Goal: Task Accomplishment & Management: Complete application form

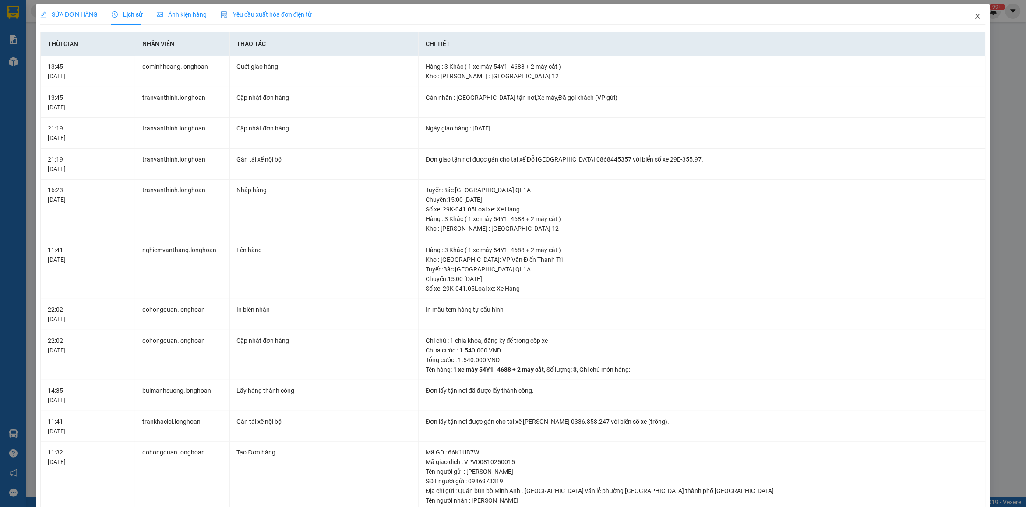
click at [965, 20] on span "Close" at bounding box center [977, 16] width 25 height 25
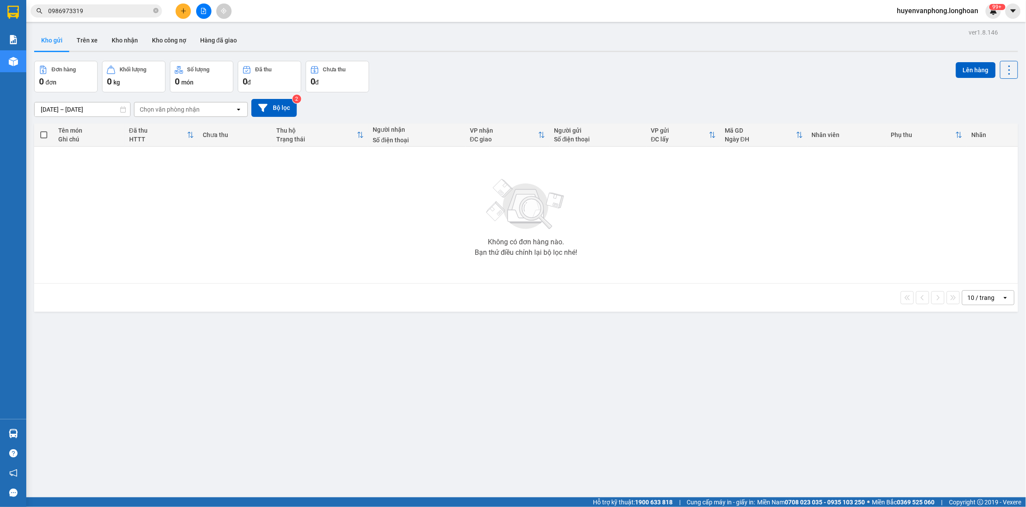
drag, startPoint x: 158, startPoint y: 11, endPoint x: 109, endPoint y: 11, distance: 48.2
click at [154, 11] on icon "close-circle" at bounding box center [155, 10] width 5 height 5
click at [109, 11] on input "text" at bounding box center [99, 11] width 103 height 10
paste input "0973510692"
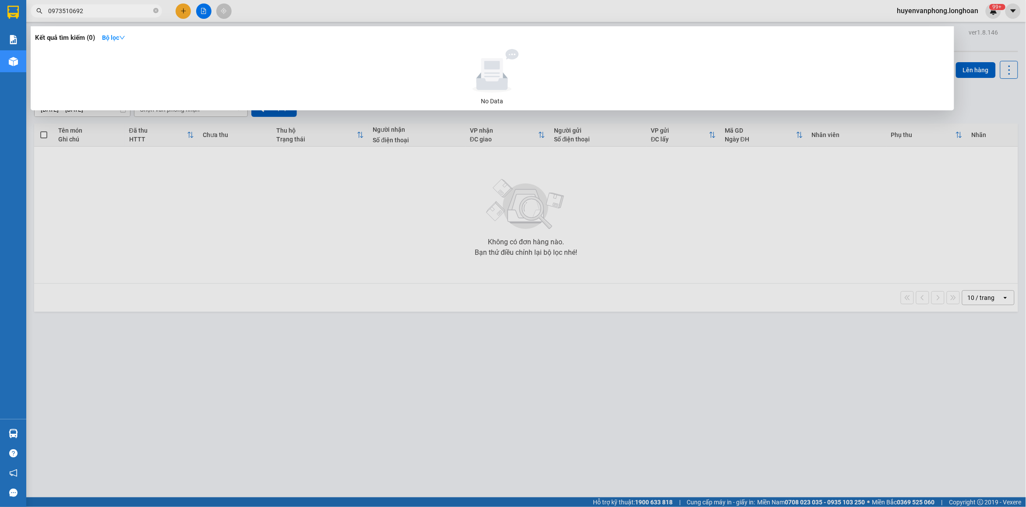
type input "0973510692"
click at [156, 9] on icon "close-circle" at bounding box center [155, 10] width 5 height 5
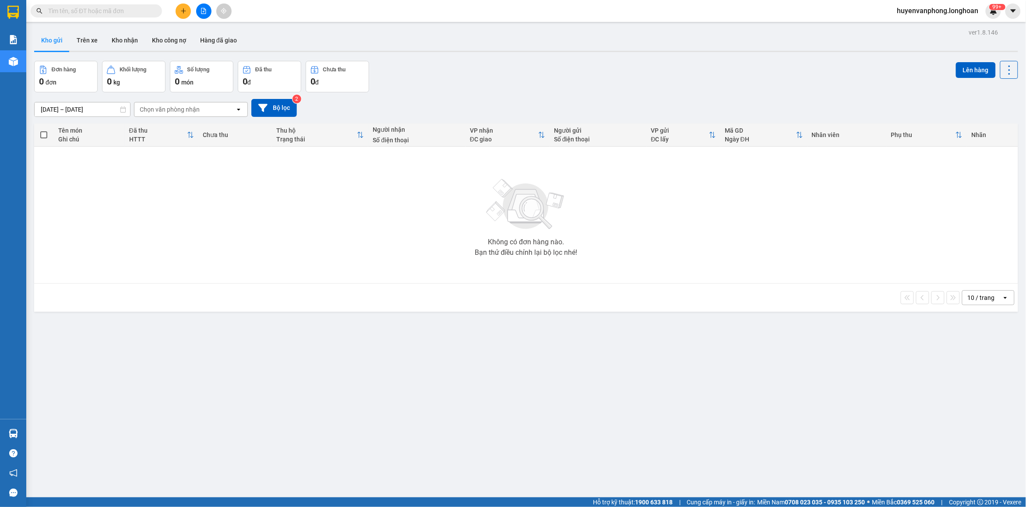
click at [103, 1] on div "Kết quả tìm kiếm ( 0 ) Bộ lọc No Data huyenvanphong.longhoan 99+" at bounding box center [513, 11] width 1026 height 22
click at [106, 8] on input "text" at bounding box center [99, 11] width 103 height 10
click at [106, 10] on input "text" at bounding box center [99, 11] width 103 height 10
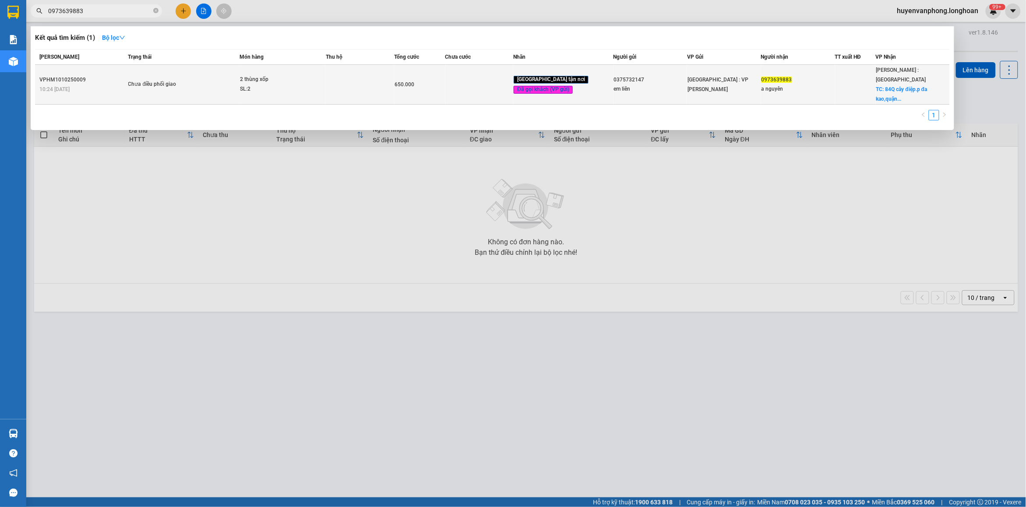
type input "0973639883"
click at [229, 83] on span "Chưa điều phối giao" at bounding box center [183, 85] width 111 height 10
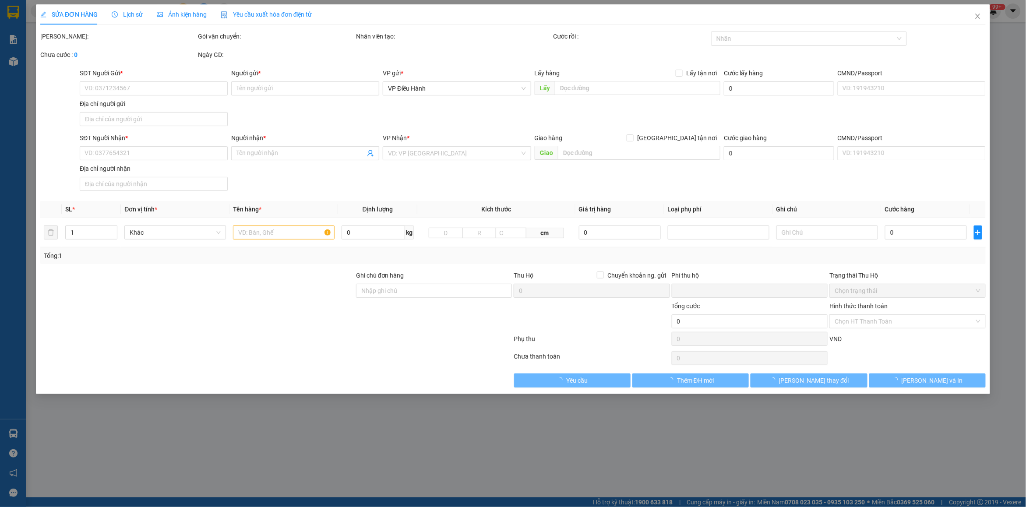
type input "0375732147"
type input "em liên"
type input "0973639883"
type input "a nguyên"
checkbox input "true"
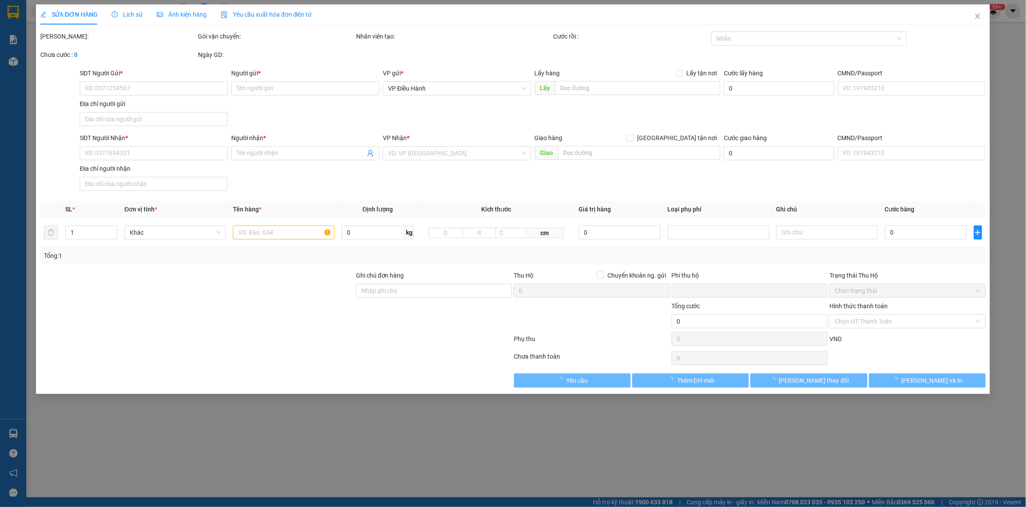
type input "84Q cây điệp.p đa kao,quận 1,hcm"
type input "nhận nguyên kiện,giao nguyên kiện,bể vỡ k đền"
checkbox input "true"
type input "0"
type input "650.000"
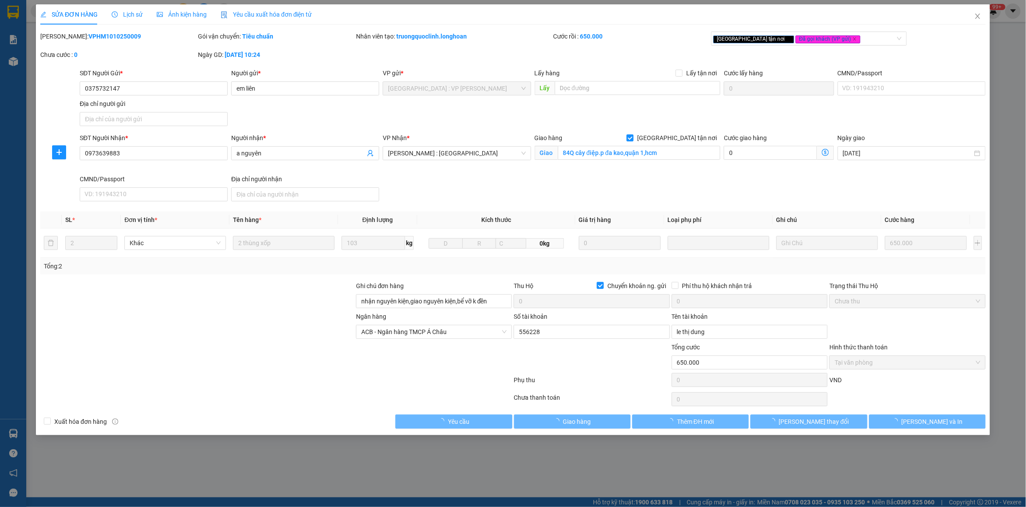
click at [121, 20] on div "Lịch sử" at bounding box center [127, 14] width 31 height 20
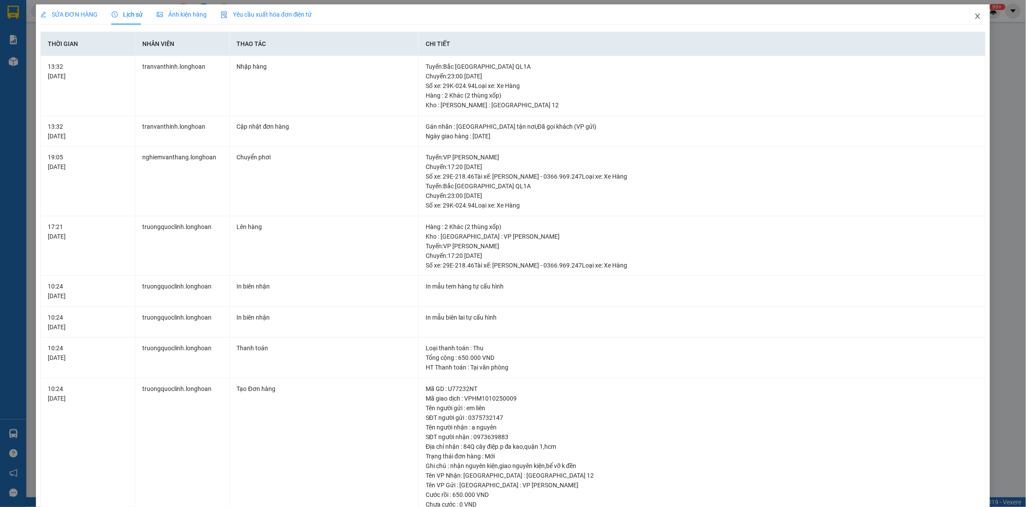
drag, startPoint x: 973, startPoint y: 18, endPoint x: 0, endPoint y: 6, distance: 972.7
click at [965, 21] on span "Close" at bounding box center [977, 16] width 25 height 25
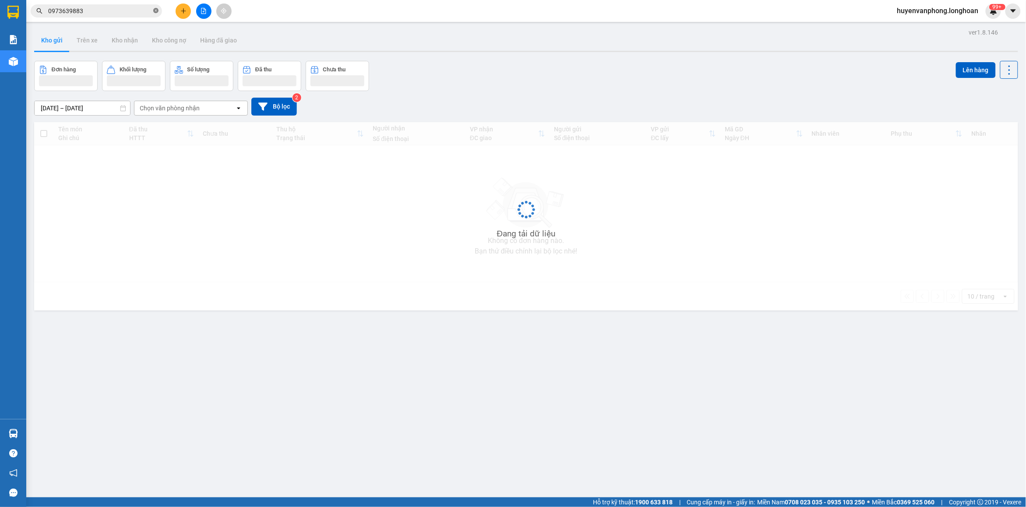
click at [158, 10] on icon "close-circle" at bounding box center [155, 10] width 5 height 5
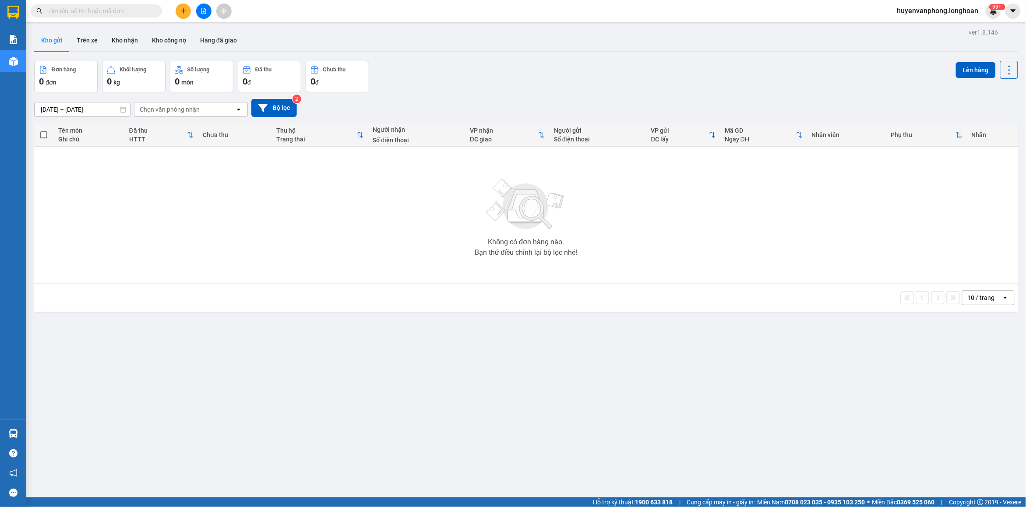
click at [109, 10] on input "text" at bounding box center [99, 11] width 103 height 10
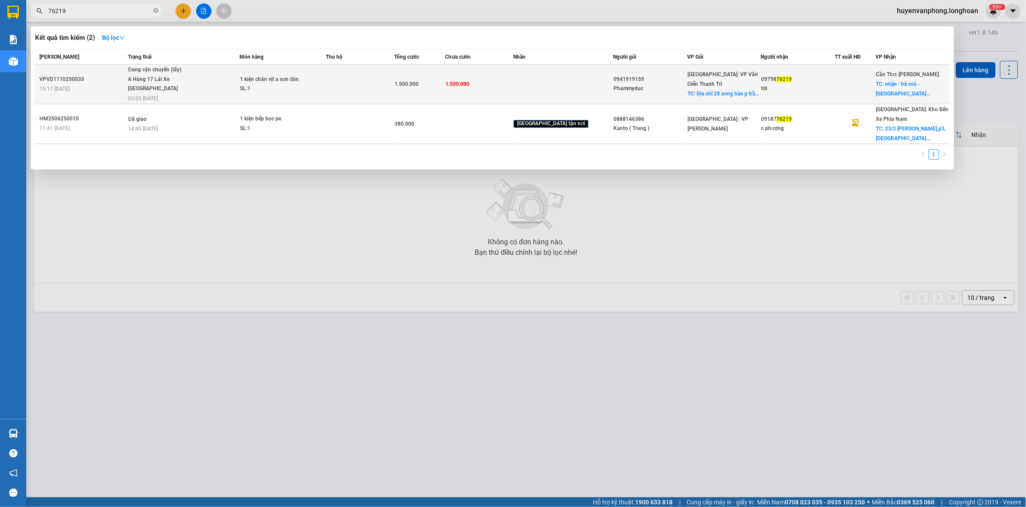
type input "76219"
click at [279, 79] on div "1 kiện chân vịt a sơn đón" at bounding box center [273, 80] width 66 height 10
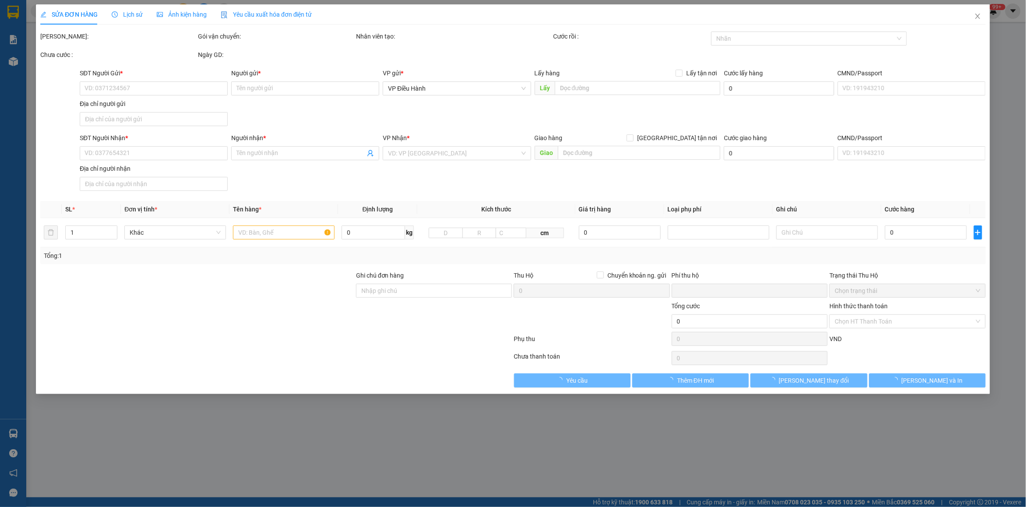
type input "0941919159"
type input "Phammyduc"
checkbox input "true"
type input "Địa chỉ 28 song hào p [PERSON_NAME] tp nam định ngay cầu thiên trường"
type input "0979876219"
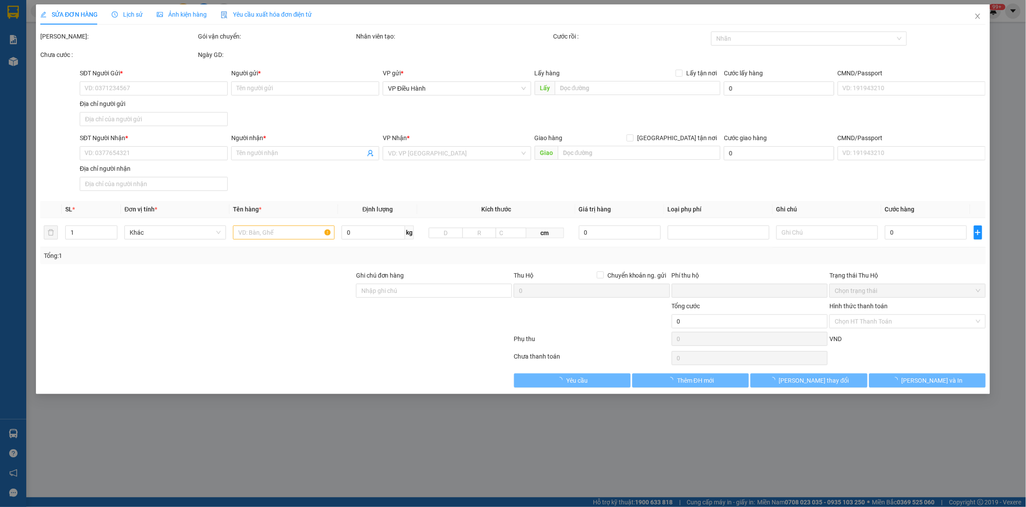
type input "tới"
checkbox input "true"
type input "nhận : trà ccú - [GEOGRAPHIC_DATA]"
type input "0"
type input "1.500.000"
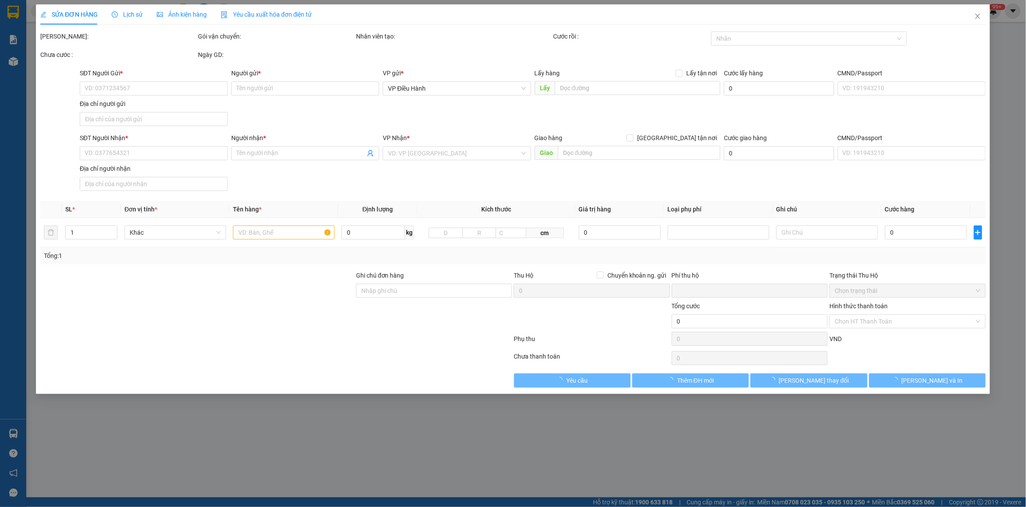
type input "1.500.000"
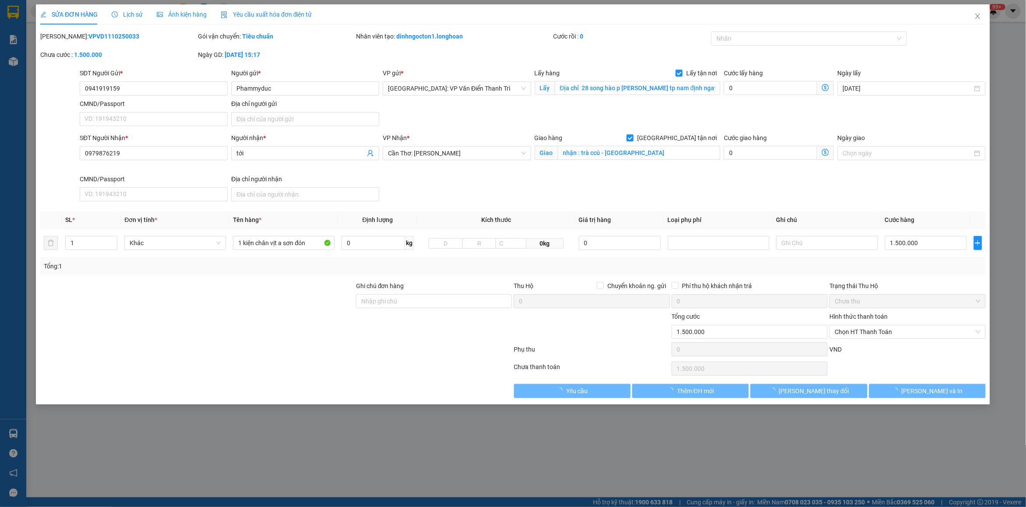
click at [134, 10] on div "Lịch sử" at bounding box center [127, 15] width 31 height 10
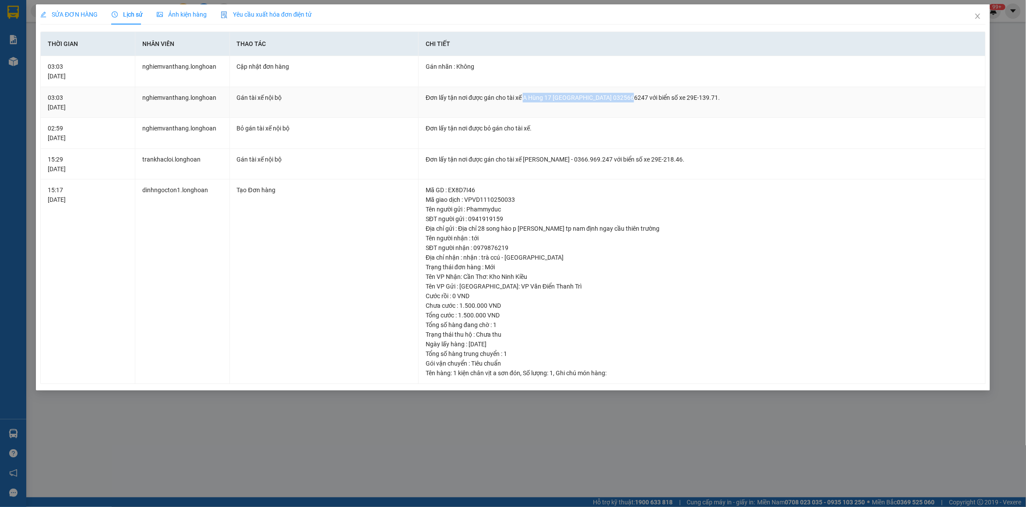
drag, startPoint x: 523, startPoint y: 99, endPoint x: 624, endPoint y: 101, distance: 100.7
click at [624, 101] on div "Đơn lấy tận nơi được gán cho tài xế A Hùng 17 [GEOGRAPHIC_DATA] 0325666247 với …" at bounding box center [701, 98] width 552 height 10
copy div "A Hùng 17 Lái Xe [GEOGRAPHIC_DATA] 0325666247"
drag, startPoint x: 976, startPoint y: 18, endPoint x: 502, endPoint y: 95, distance: 480.7
click at [942, 32] on div "SỬA ĐƠN HÀNG Lịch sử Ảnh kiện hàng Yêu cầu xuất hóa đơn điện tử Total Paid Fee …" at bounding box center [513, 197] width 954 height 386
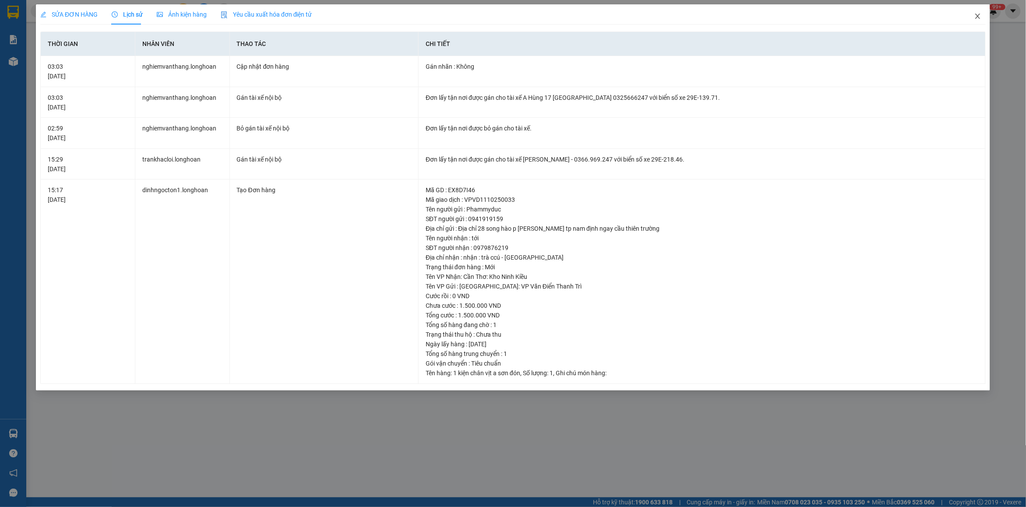
drag, startPoint x: 979, startPoint y: 18, endPoint x: 123, endPoint y: 5, distance: 855.9
click at [978, 18] on icon "close" at bounding box center [977, 16] width 5 height 5
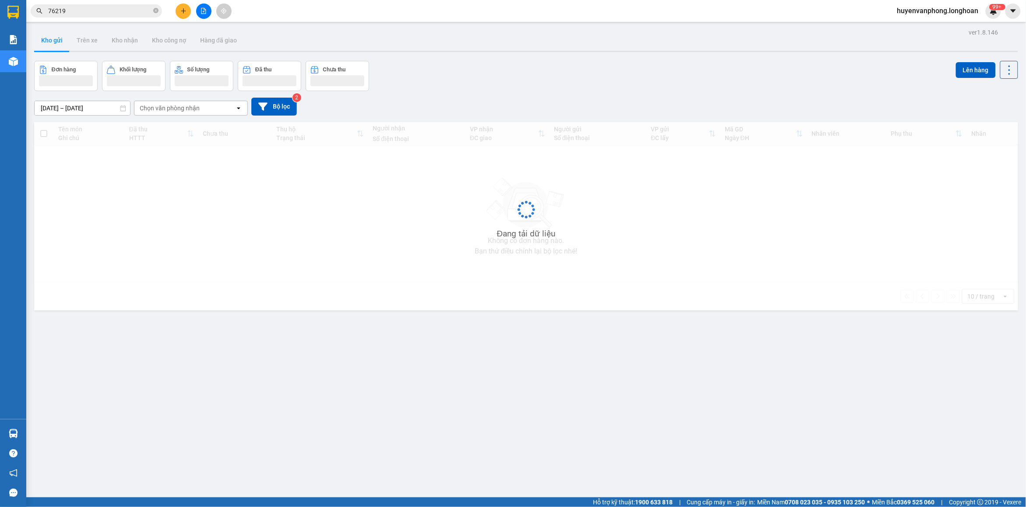
click at [153, 10] on icon "close-circle" at bounding box center [155, 10] width 5 height 5
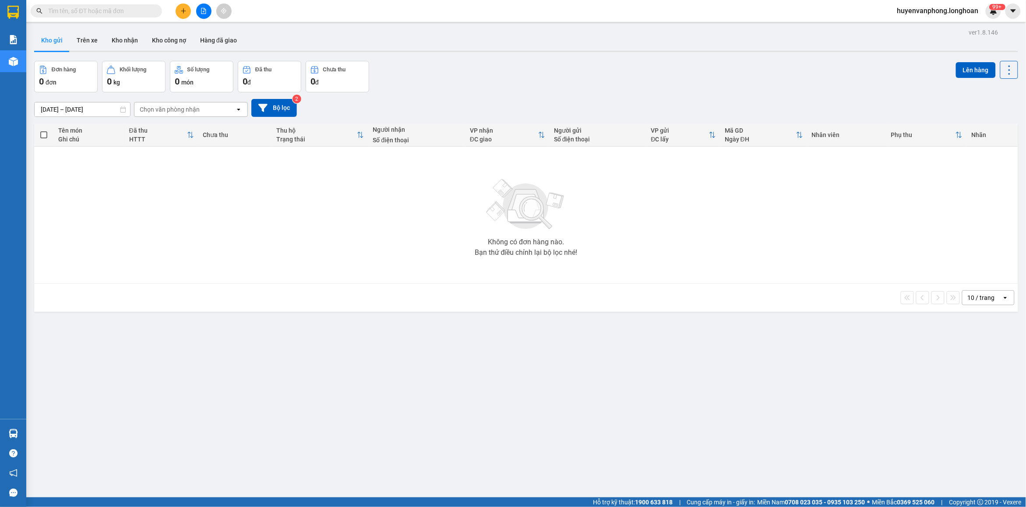
click at [125, 11] on input "text" at bounding box center [99, 11] width 103 height 10
paste input "0973111189"
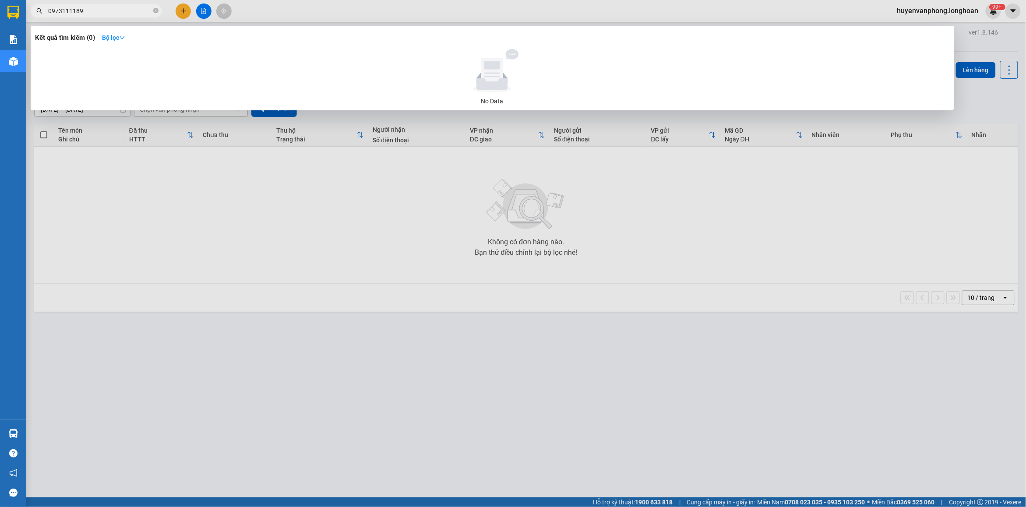
type input "0973111189"
click at [154, 12] on icon "close-circle" at bounding box center [155, 10] width 5 height 5
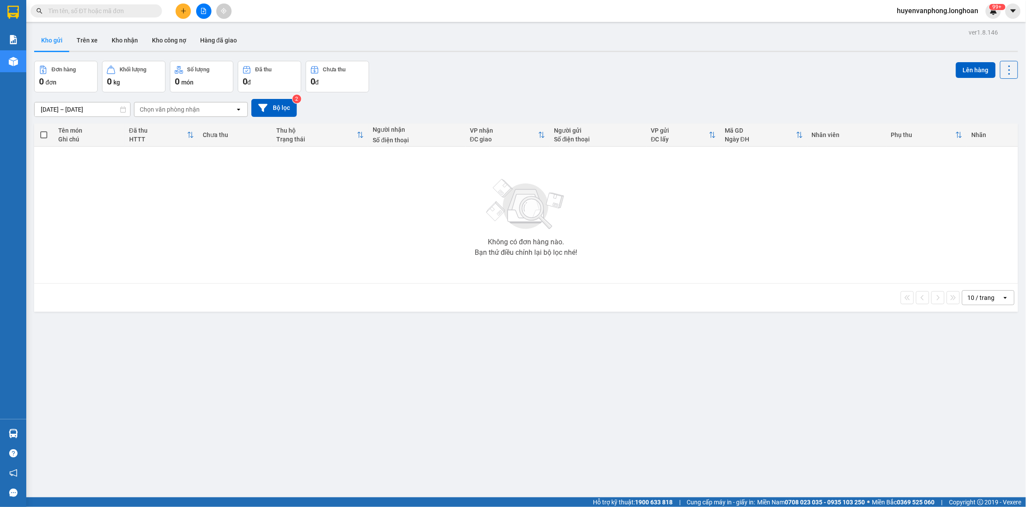
click at [130, 11] on input "text" at bounding box center [99, 11] width 103 height 10
paste input "0917480951"
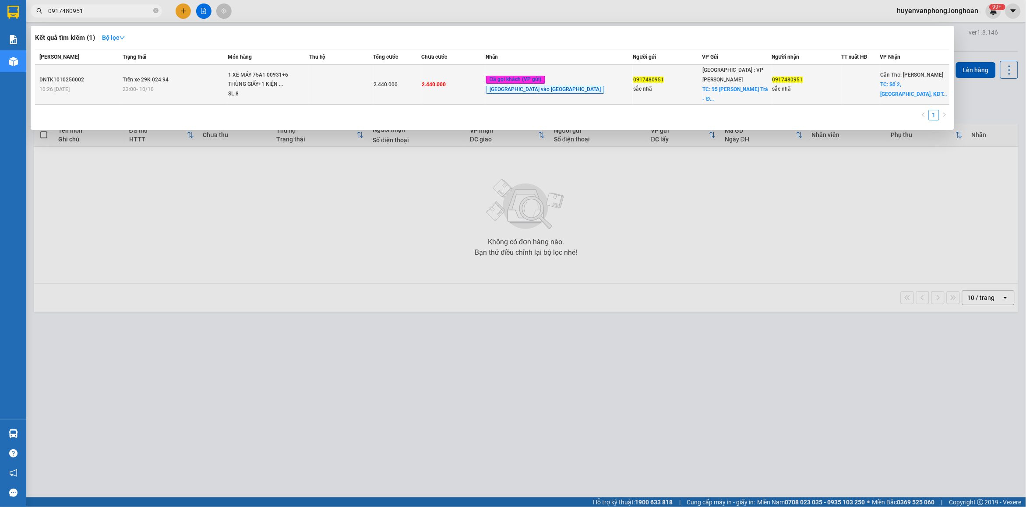
type input "0917480951"
click at [218, 73] on td "Trên xe 29K-024.94 23:00 [DATE]" at bounding box center [174, 85] width 107 height 40
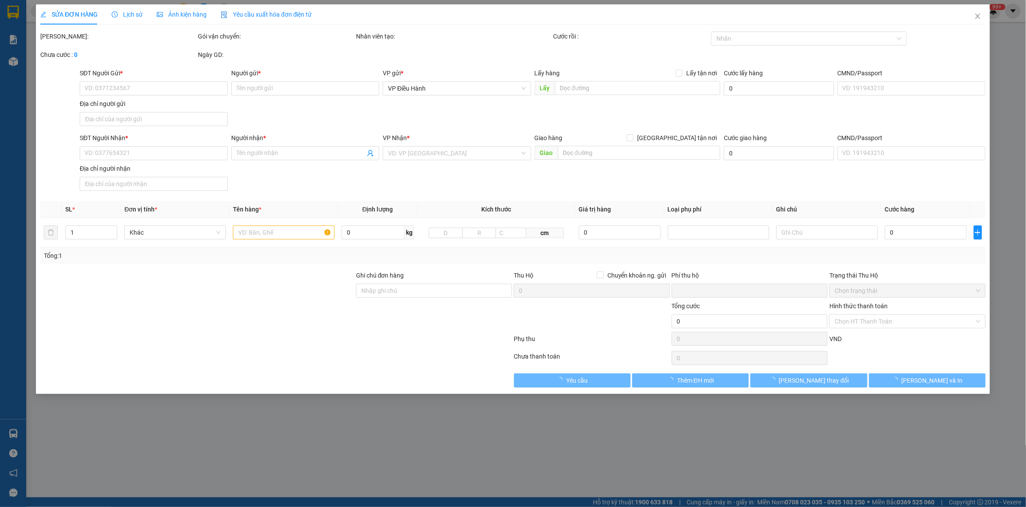
click at [132, 14] on span "Lịch sử" at bounding box center [127, 14] width 31 height 7
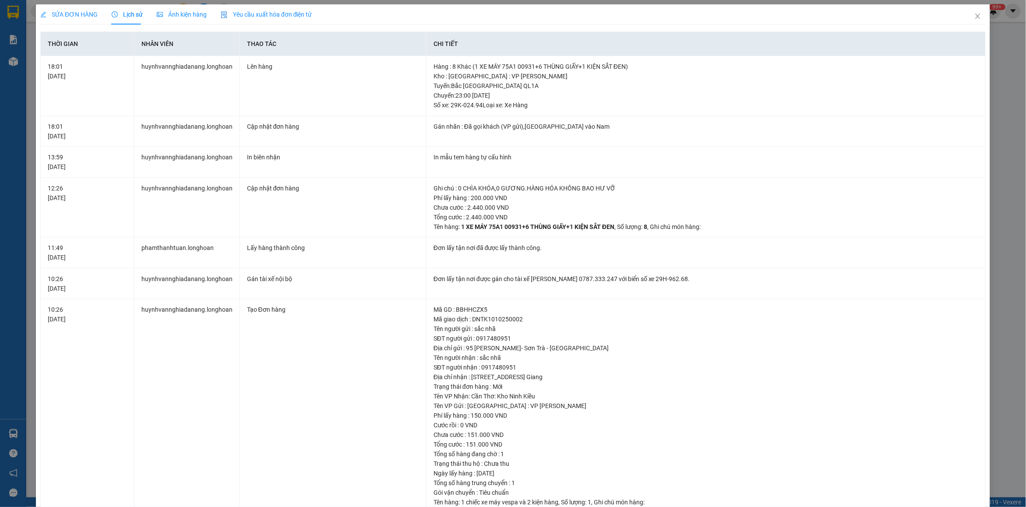
click at [80, 14] on span "SỬA ĐƠN HÀNG" at bounding box center [68, 14] width 57 height 7
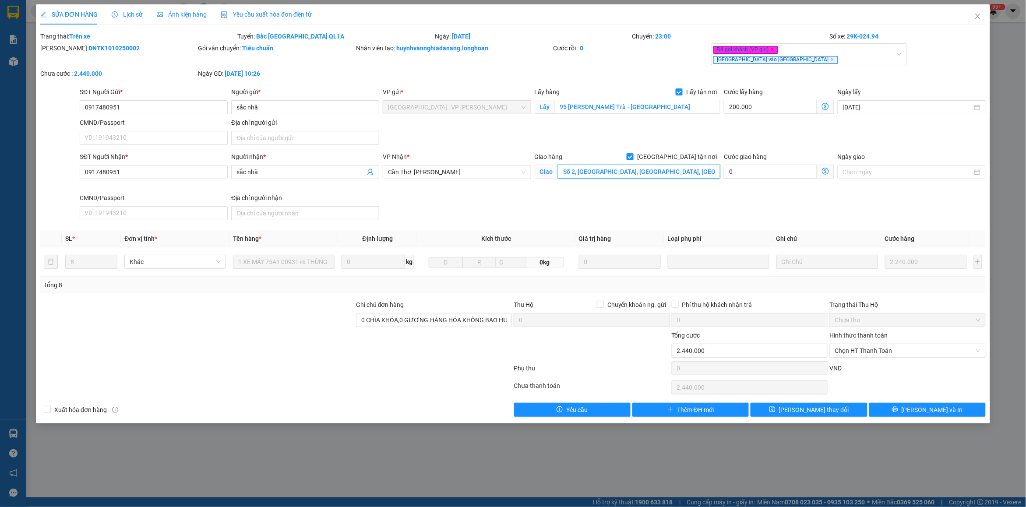
click at [627, 169] on input "Số 2, [GEOGRAPHIC_DATA], [GEOGRAPHIC_DATA], [GEOGRAPHIC_DATA], [GEOGRAPHIC_DATA…" at bounding box center [639, 172] width 163 height 14
click at [627, 170] on input "Số 2, [GEOGRAPHIC_DATA], [GEOGRAPHIC_DATA], [GEOGRAPHIC_DATA], [GEOGRAPHIC_DATA…" at bounding box center [639, 172] width 163 height 14
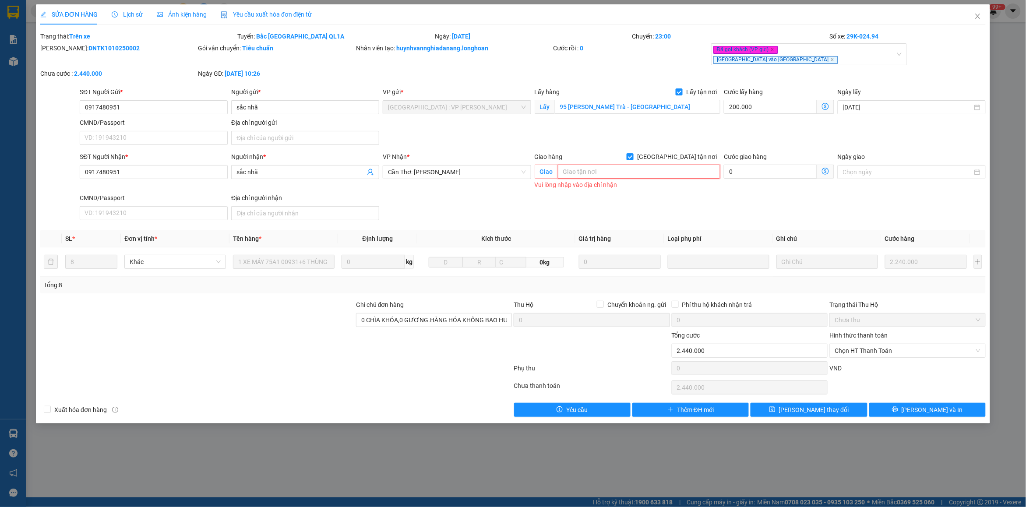
paste input "Khách sạn Mai Hùng 2, [GEOGRAPHIC_DATA], [GEOGRAPHIC_DATA], [GEOGRAPHIC_DATA] ,…"
type input "Khách sạn Mai Hùng 2, [GEOGRAPHIC_DATA], [GEOGRAPHIC_DATA], [GEOGRAPHIC_DATA] ,…"
click at [932, 405] on span "[PERSON_NAME] và In" at bounding box center [931, 410] width 61 height 10
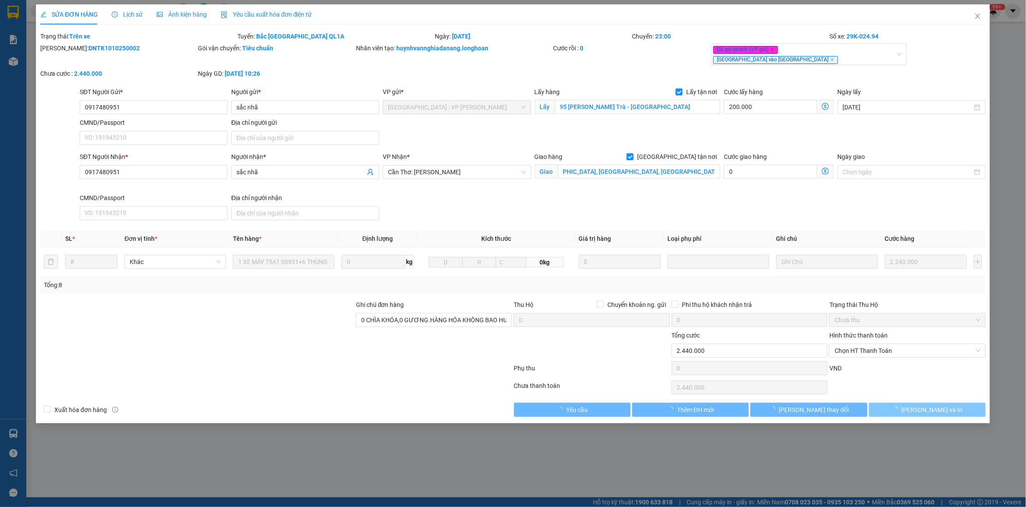
scroll to position [0, 0]
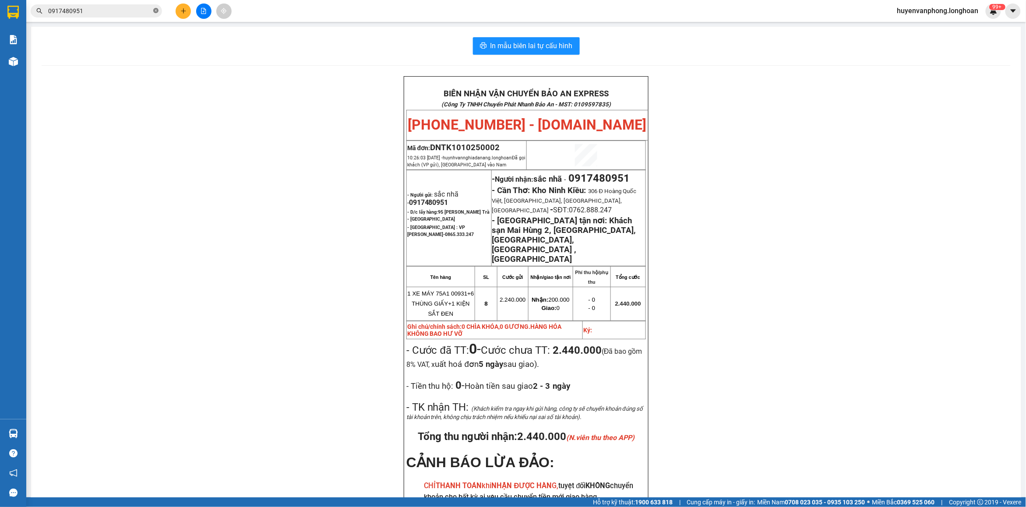
click at [156, 11] on icon "close-circle" at bounding box center [155, 10] width 5 height 5
click at [127, 12] on input "text" at bounding box center [99, 11] width 103 height 10
paste input "0374996773"
type input "0374996773"
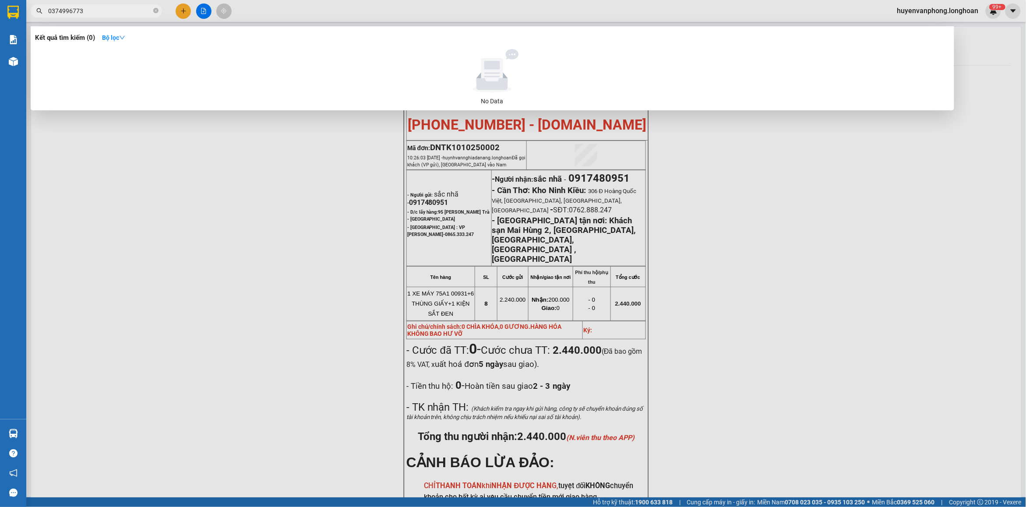
drag, startPoint x: 156, startPoint y: 11, endPoint x: 110, endPoint y: 14, distance: 46.5
click at [154, 11] on icon "close-circle" at bounding box center [155, 10] width 5 height 5
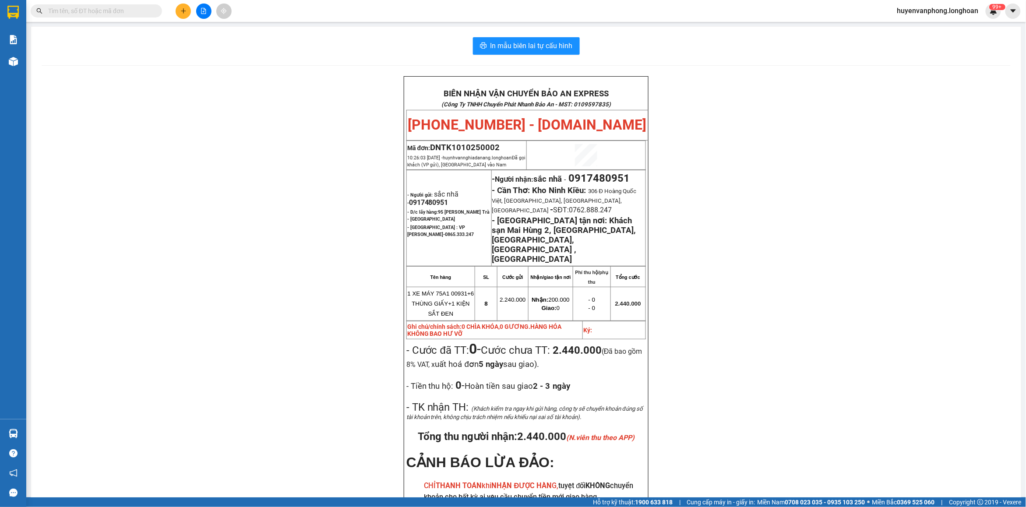
click at [91, 14] on input "text" at bounding box center [99, 11] width 103 height 10
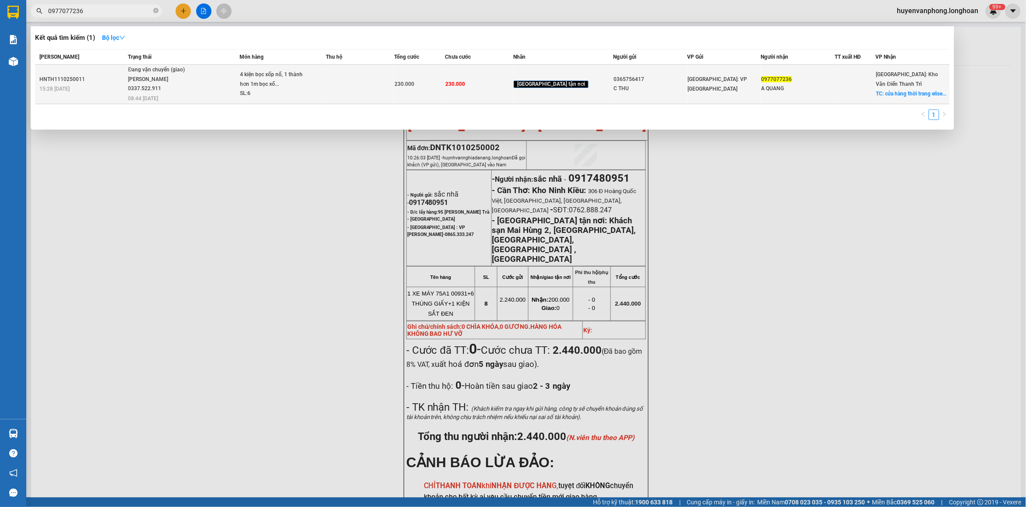
type input "0977077236"
click at [272, 80] on div "4 kiện bọc xốp nổ, 1 thành hơn 1m bọc xố..." at bounding box center [273, 79] width 66 height 19
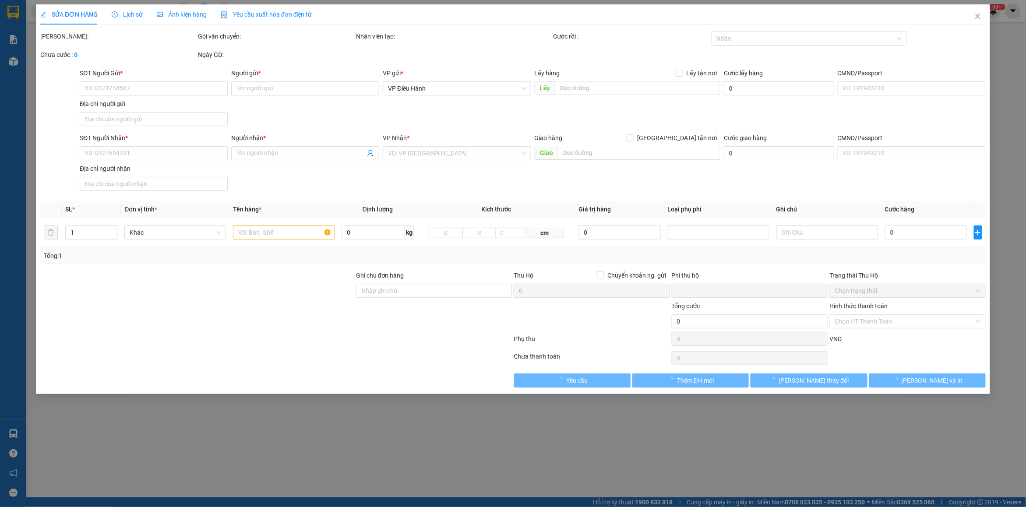
click at [124, 14] on span "Lịch sử" at bounding box center [127, 14] width 31 height 7
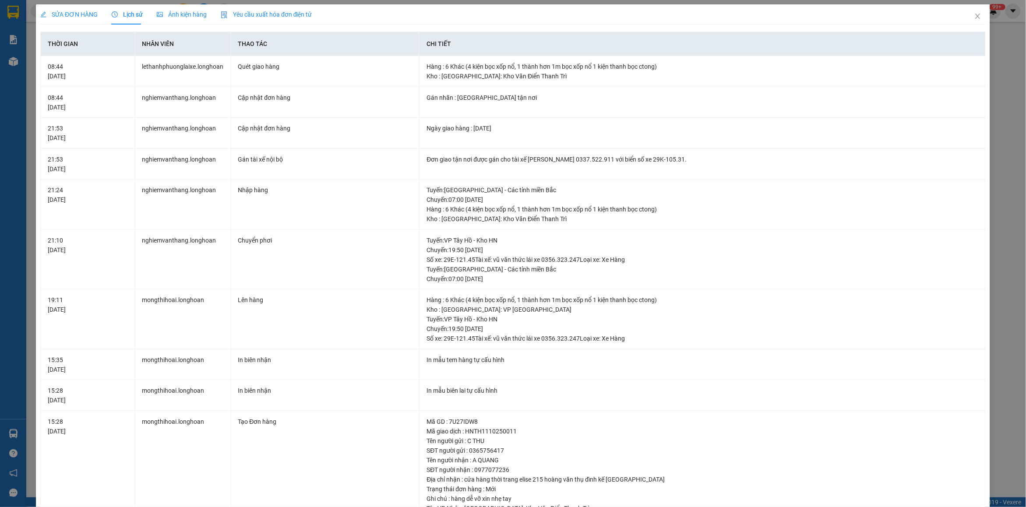
click at [77, 7] on div "SỬA ĐƠN HÀNG" at bounding box center [68, 14] width 57 height 20
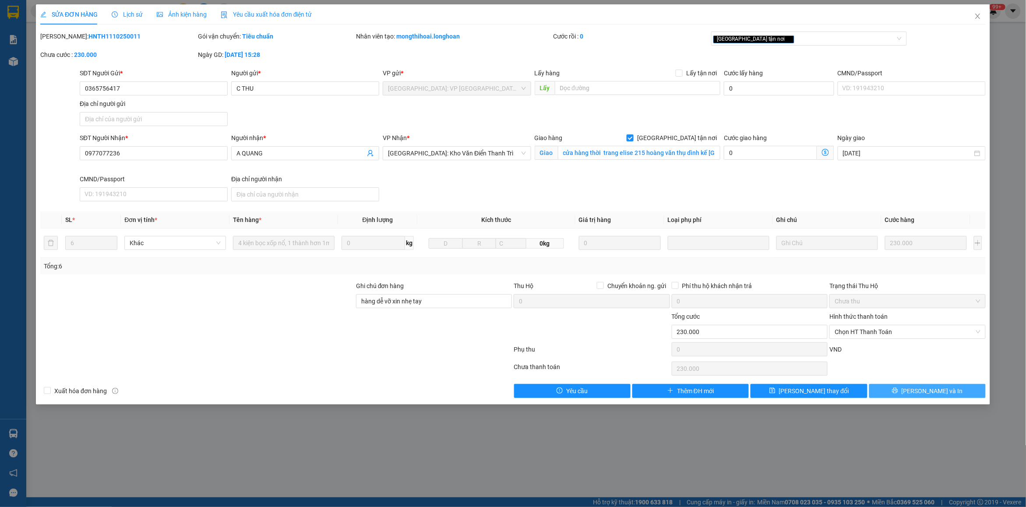
click at [909, 392] on button "[PERSON_NAME] và In" at bounding box center [927, 391] width 116 height 14
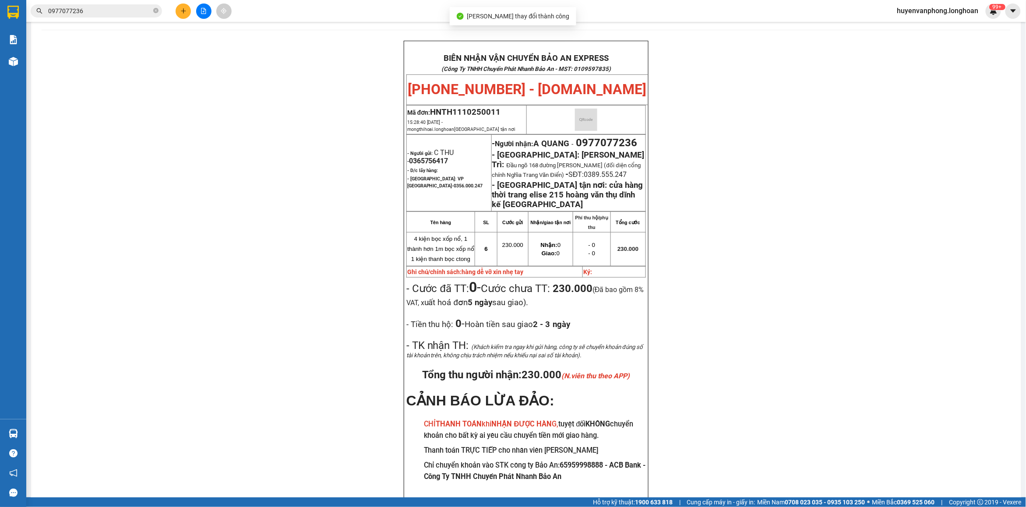
scroll to position [55, 0]
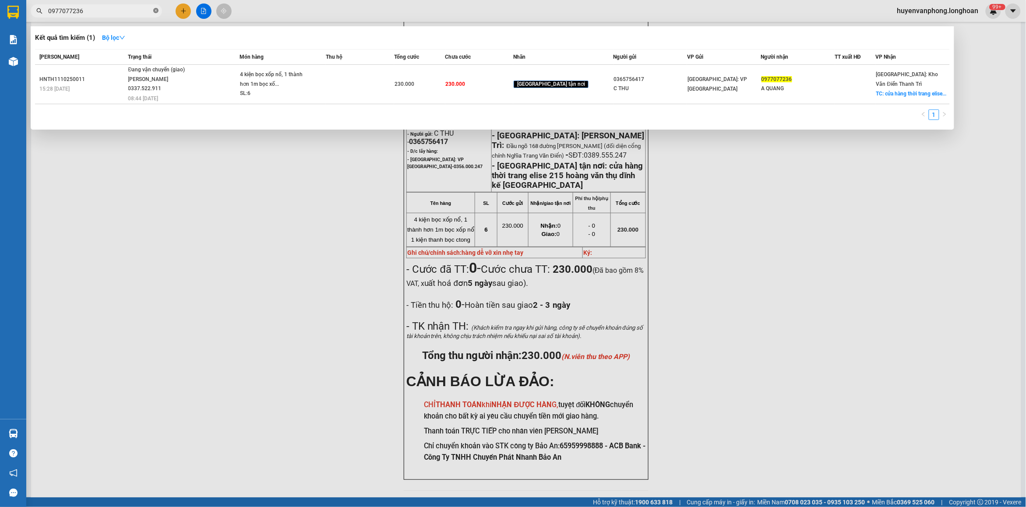
click at [157, 10] on icon "close-circle" at bounding box center [155, 10] width 5 height 5
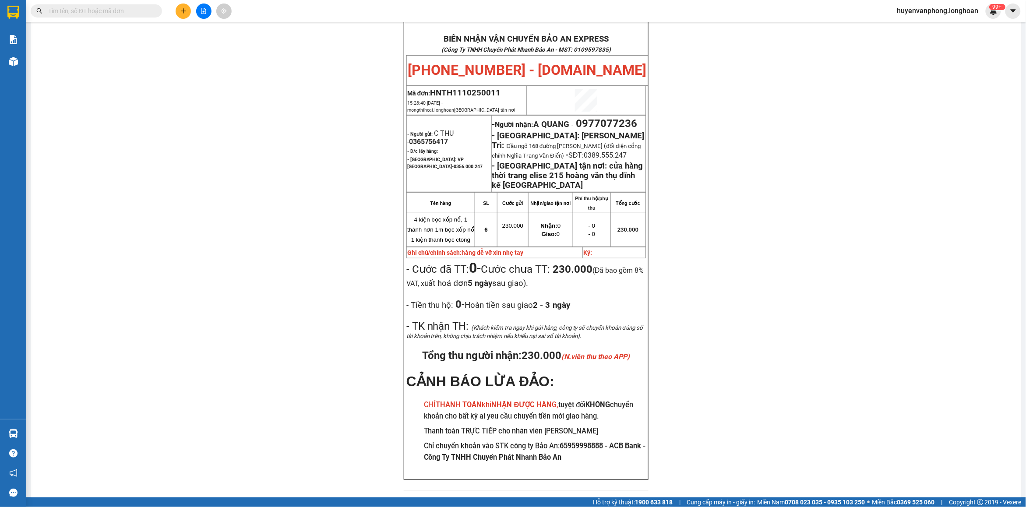
click at [128, 7] on input "text" at bounding box center [99, 11] width 103 height 10
click at [121, 11] on input "text" at bounding box center [99, 11] width 103 height 10
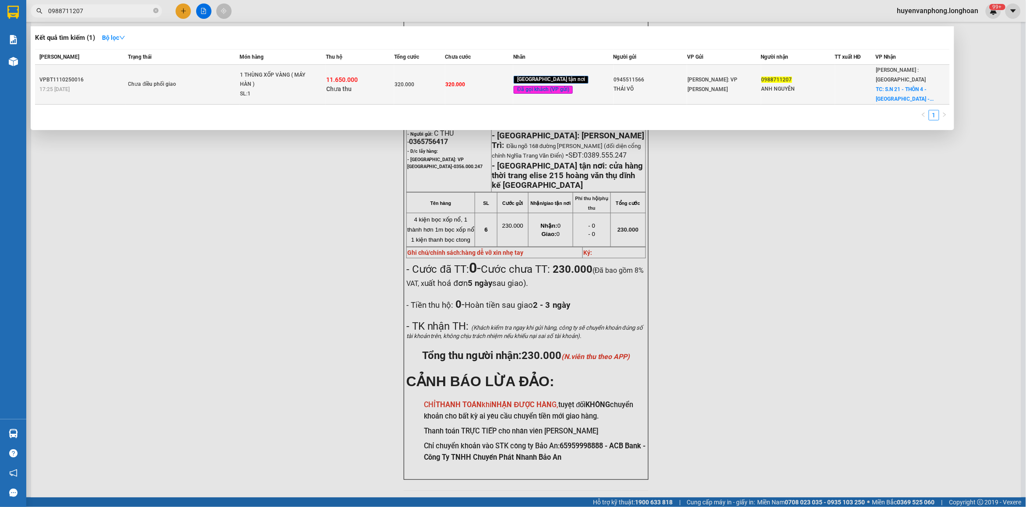
type input "0988711207"
click at [259, 82] on div "1 THÙNG XỐP VÀNG ( MÁY HÀN )" at bounding box center [273, 79] width 66 height 19
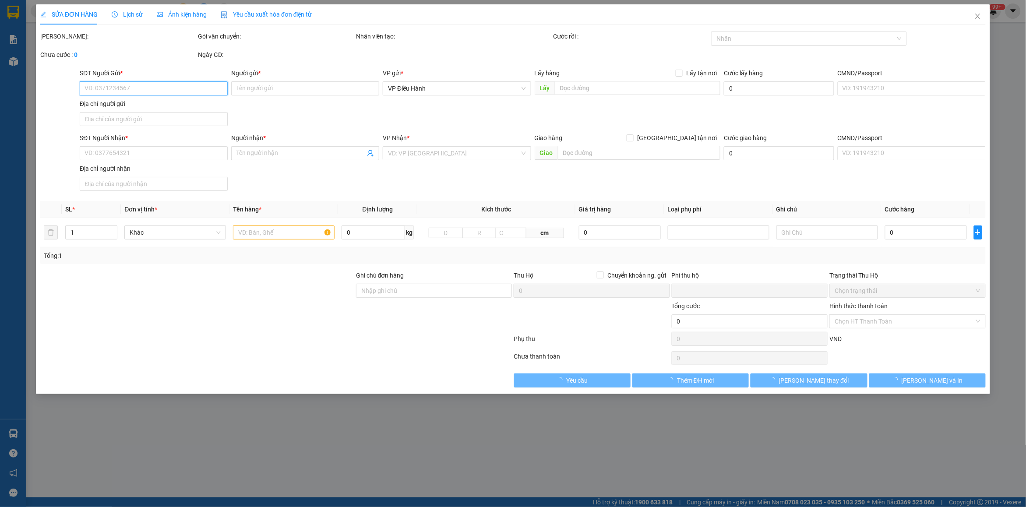
type input "0945511566"
type input "THÁI VÕ"
type input "0988711207"
type input "ANH NGUYÊN"
checkbox input "true"
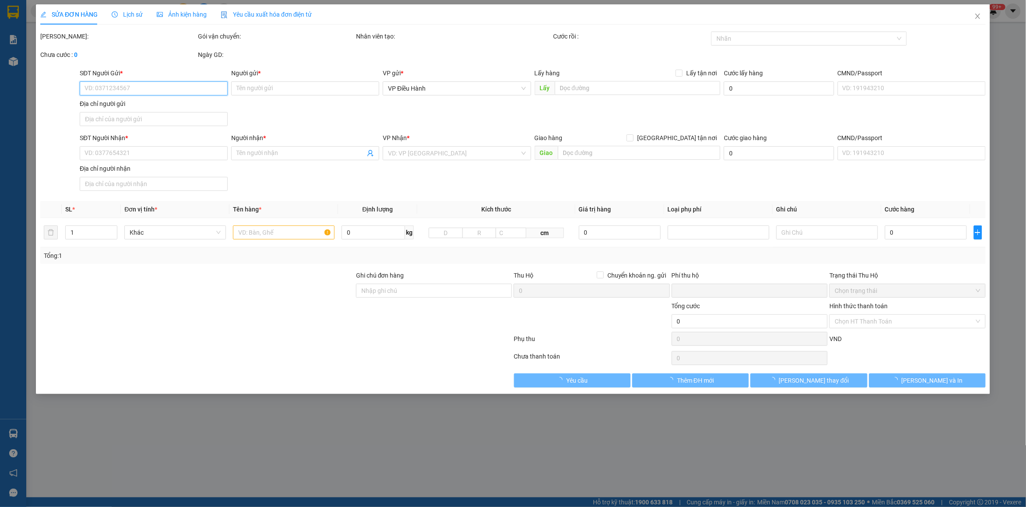
type input "S.N 21 - THÔN 4 - [GEOGRAPHIC_DATA] - ĐẠ HUOAI - [GEOGRAPHIC_DATA] ( GẦN TRẠM Y…"
type input "VẬN CHUYỂN NHẸ TAY - HƯ VỠ KHÔNG ĐỀN"
type input "320.000"
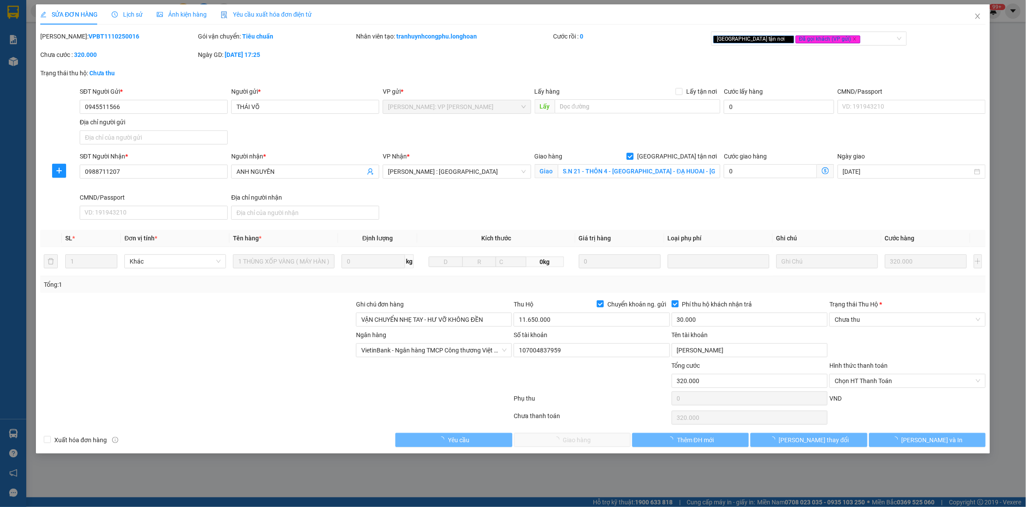
click at [130, 18] on div "Lịch sử" at bounding box center [127, 15] width 31 height 10
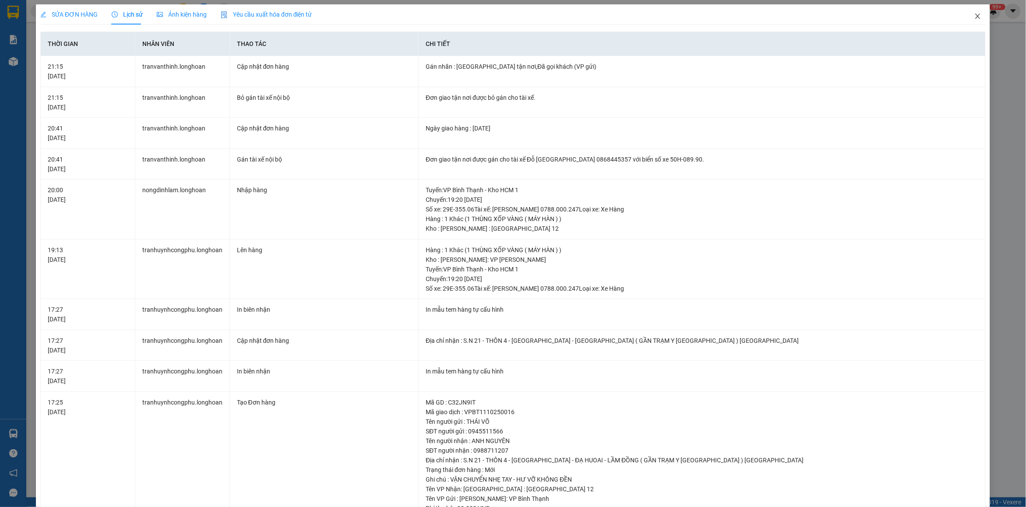
click at [966, 23] on span "Close" at bounding box center [977, 16] width 25 height 25
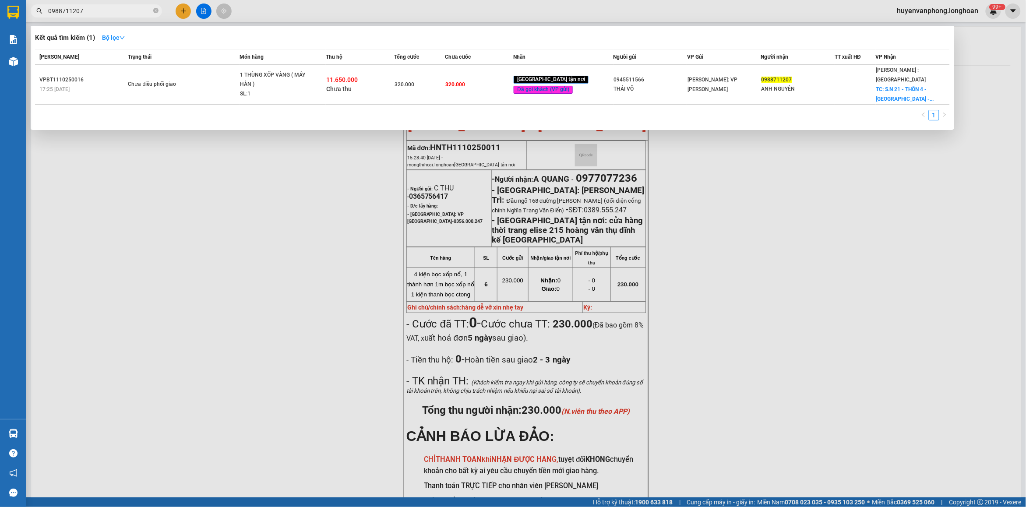
drag, startPoint x: 155, startPoint y: 14, endPoint x: 90, endPoint y: 7, distance: 66.0
click at [154, 14] on span at bounding box center [155, 11] width 5 height 8
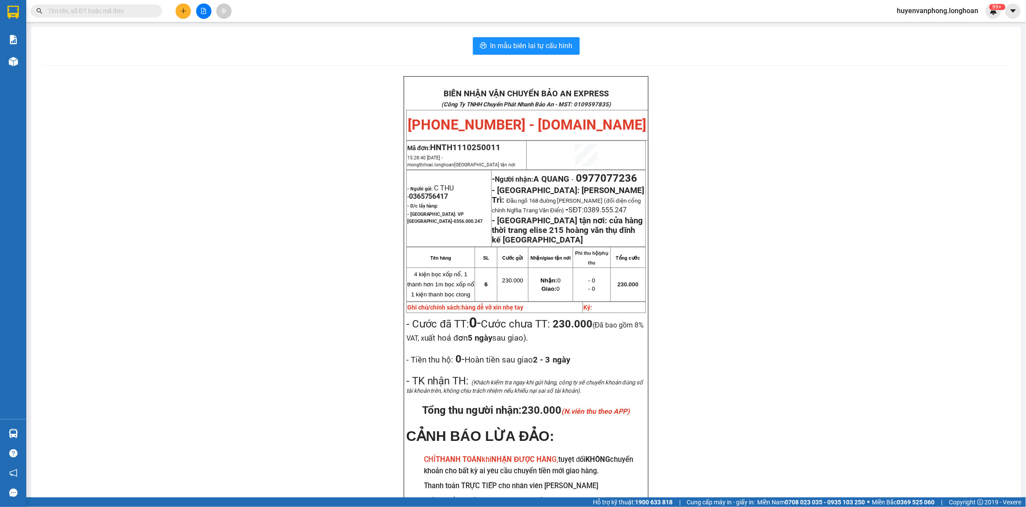
click at [90, 7] on input "text" at bounding box center [99, 11] width 103 height 10
paste input "0346655065"
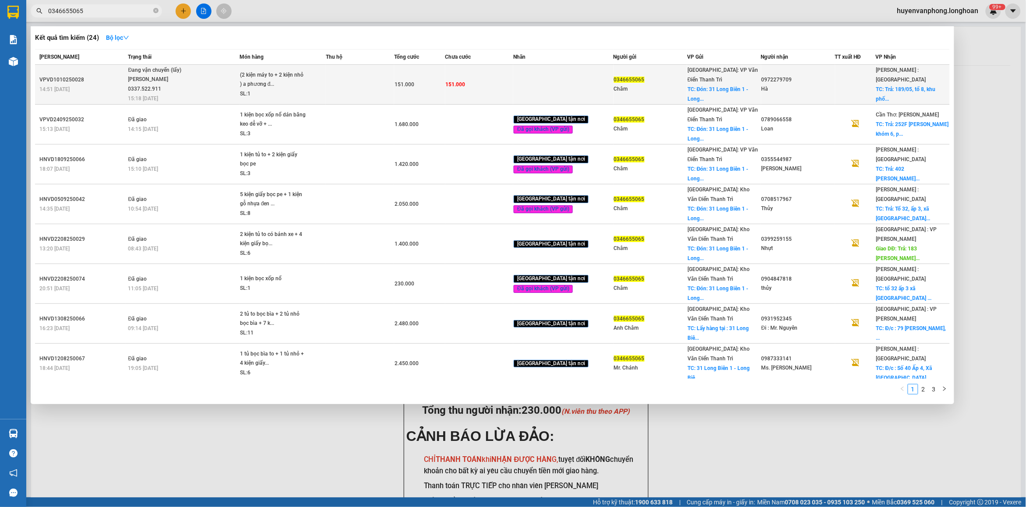
type input "0346655065"
click at [276, 73] on div "(2 kiện máy to + 2 kiện nhỏ ) a phương đ..." at bounding box center [273, 79] width 66 height 19
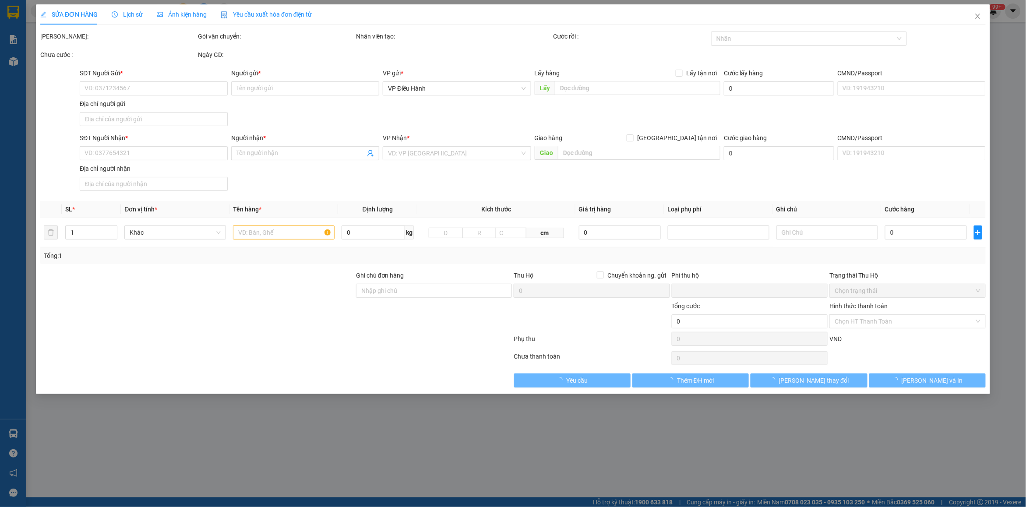
type input "0346655065"
type input "Châm"
checkbox input "true"
type input "Đón: 31 [GEOGRAPHIC_DATA] 1 - [GEOGRAPHIC_DATA] - [GEOGRAPHIC_DATA]"
type input "0972279709"
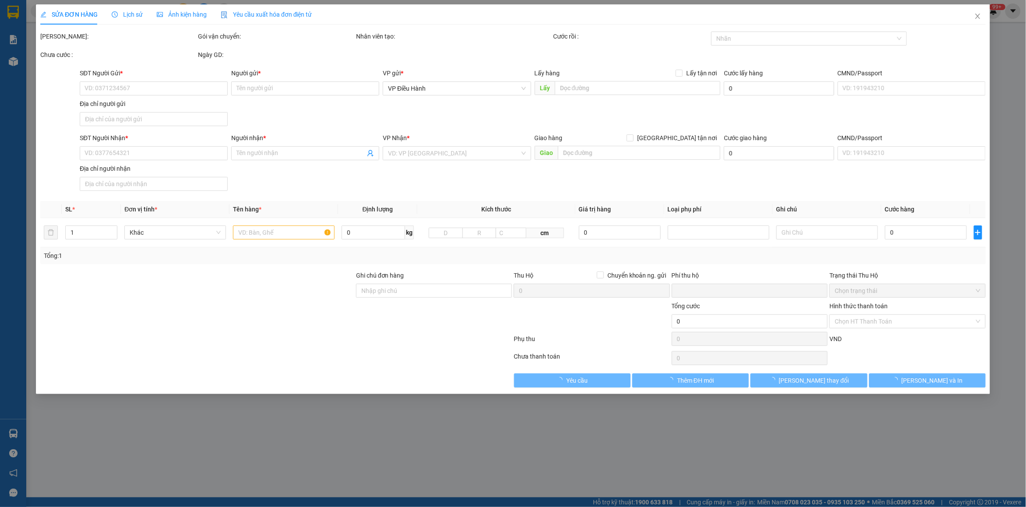
type input "Hà"
checkbox input "true"
type input "Trả: 189/05, tổ 8, [GEOGRAPHIC_DATA], [GEOGRAPHIC_DATA] , [GEOGRAPHIC_DATA], [G…"
type input "0"
type input "151.000"
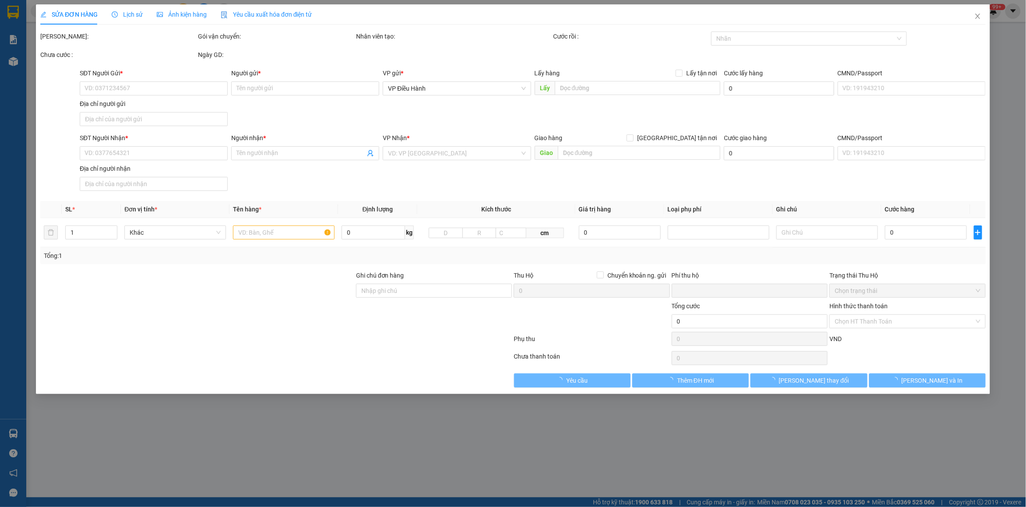
type input "151.000"
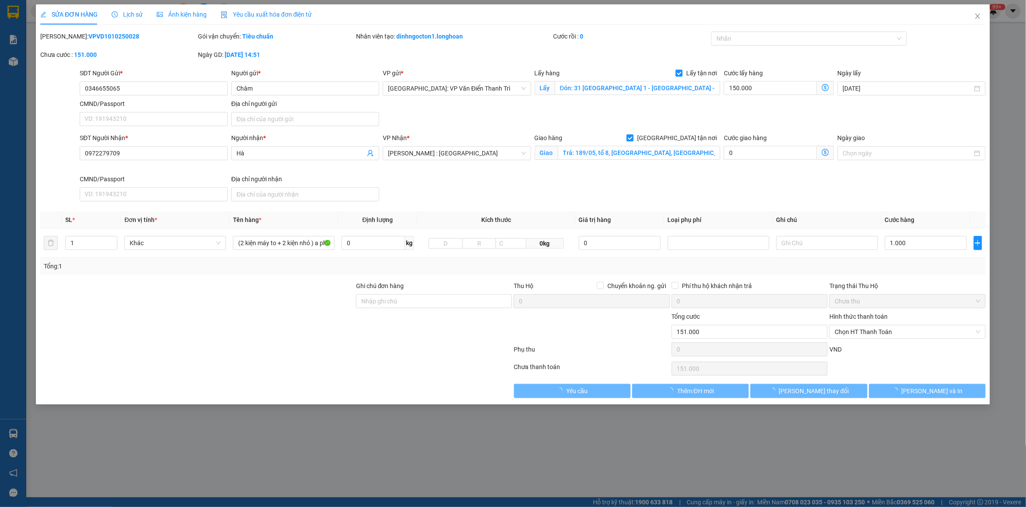
click at [134, 16] on span "Lịch sử" at bounding box center [127, 14] width 31 height 7
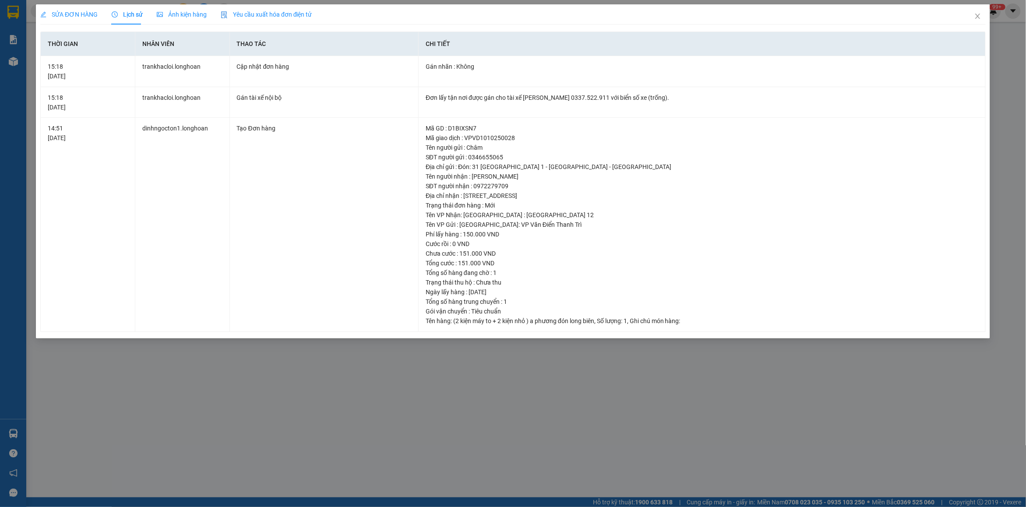
click at [960, 18] on div "SỬA ĐƠN HÀNG Lịch sử Ảnh kiện hàng Yêu cầu xuất hóa đơn điện tử" at bounding box center [512, 14] width 945 height 20
click at [975, 16] on icon "close" at bounding box center [977, 16] width 7 height 7
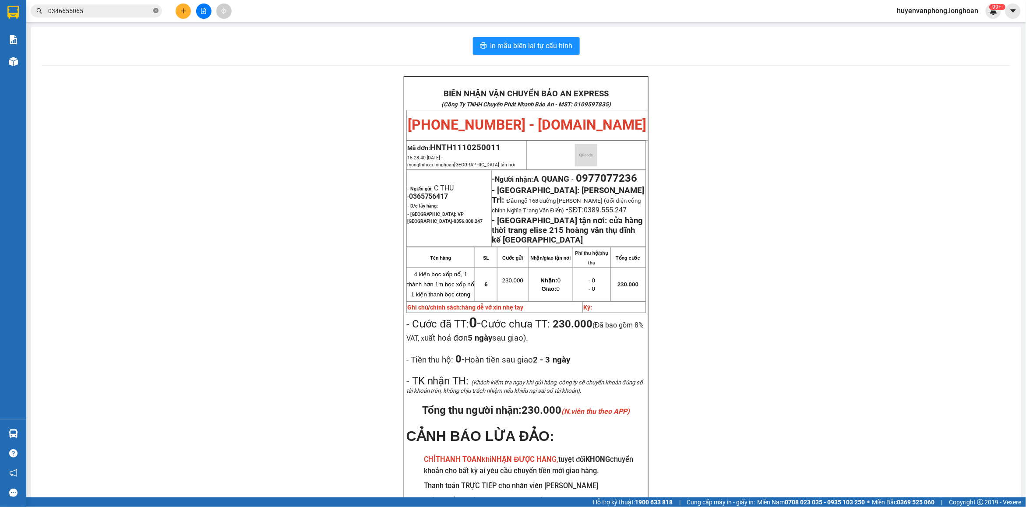
click at [155, 9] on icon "close-circle" at bounding box center [155, 10] width 5 height 5
click at [128, 9] on input "text" at bounding box center [99, 11] width 103 height 10
paste input "0972279709"
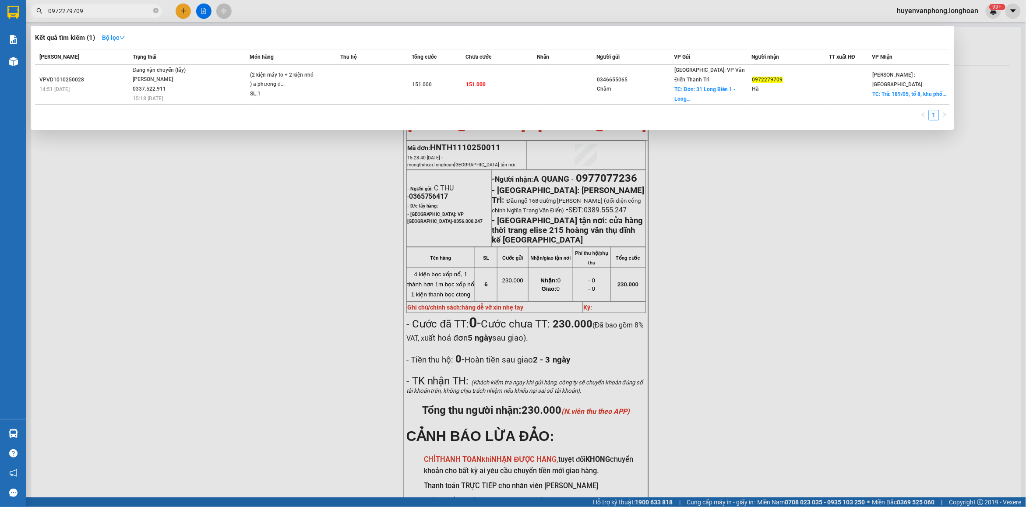
type input "0972279709"
click at [155, 10] on icon "close-circle" at bounding box center [155, 10] width 5 height 5
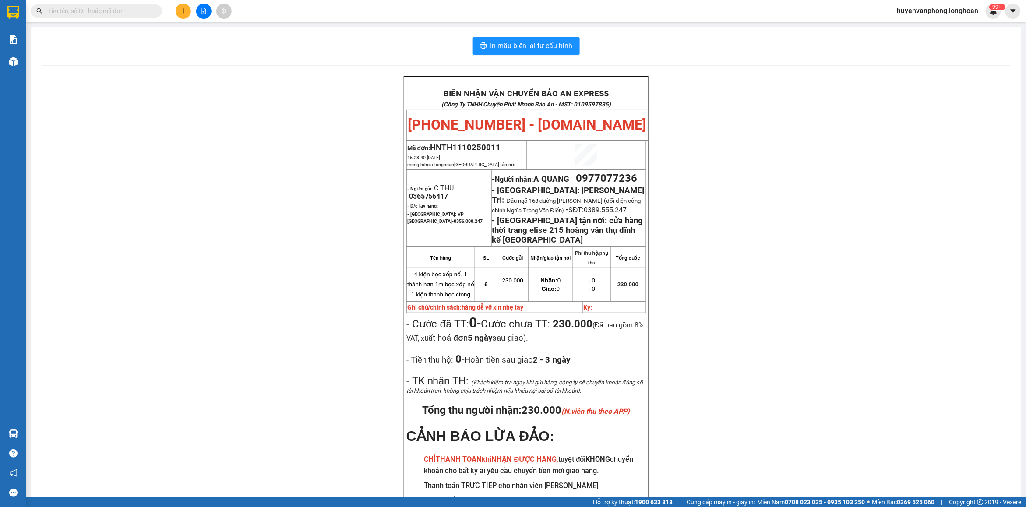
click at [123, 10] on input "text" at bounding box center [99, 11] width 103 height 10
paste input "0346655065"
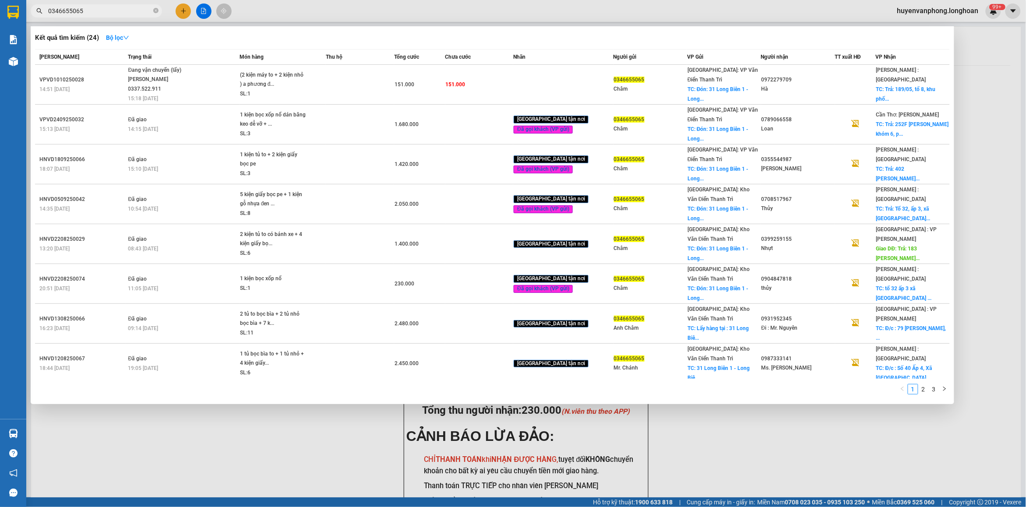
type input "0346655065"
